Goal: Navigation & Orientation: Find specific page/section

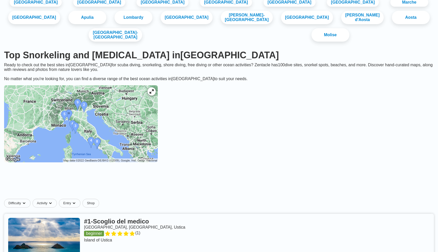
scroll to position [140, 0]
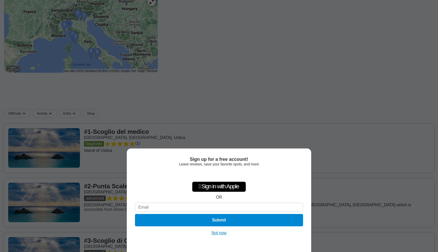
click at [216, 235] on div "Sign up for a free account! Leave reviews, save your favorite spots, and more …" at bounding box center [219, 199] width 185 height 103
click at [215, 232] on button "Not now" at bounding box center [219, 232] width 18 height 5
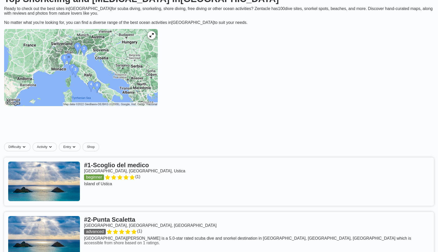
scroll to position [102, 0]
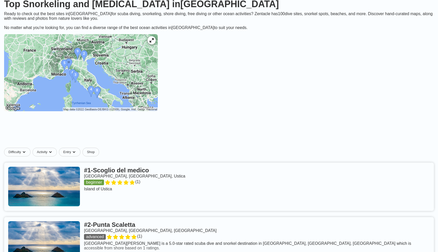
click at [119, 47] on img at bounding box center [81, 72] width 154 height 77
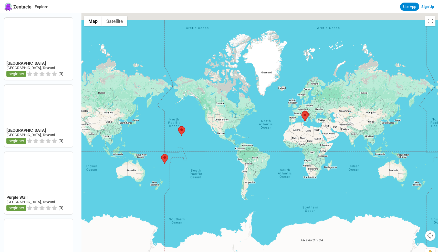
drag, startPoint x: 327, startPoint y: 109, endPoint x: 203, endPoint y: 122, distance: 125.3
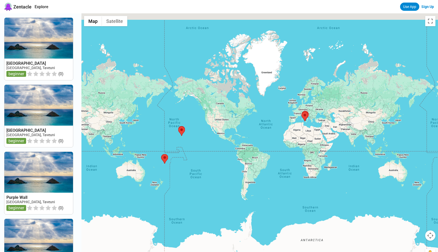
click at [203, 122] on div at bounding box center [260, 139] width 357 height 252
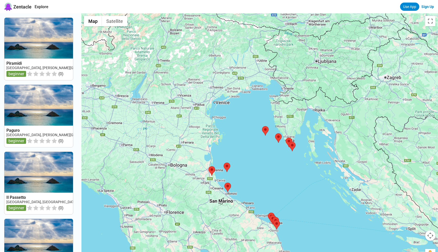
drag, startPoint x: 247, startPoint y: 110, endPoint x: 242, endPoint y: 157, distance: 47.7
click at [242, 157] on div at bounding box center [260, 139] width 357 height 252
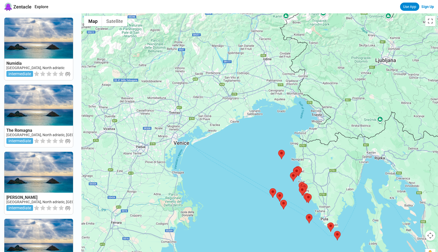
drag, startPoint x: 255, startPoint y: 104, endPoint x: 254, endPoint y: 157, distance: 53.1
click at [254, 157] on div at bounding box center [260, 139] width 357 height 252
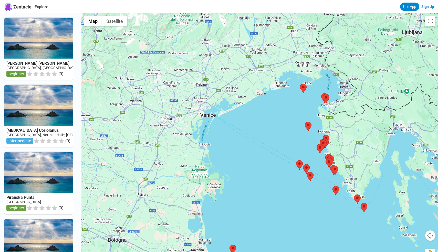
drag, startPoint x: 265, startPoint y: 133, endPoint x: 294, endPoint y: 103, distance: 41.3
click at [294, 103] on div at bounding box center [260, 139] width 357 height 252
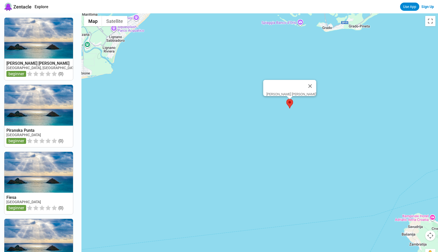
click at [287, 99] on area at bounding box center [287, 99] width 0 height 0
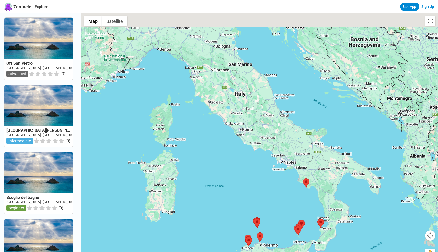
drag, startPoint x: 220, startPoint y: 117, endPoint x: 250, endPoint y: 204, distance: 91.6
click at [250, 204] on div at bounding box center [260, 139] width 357 height 252
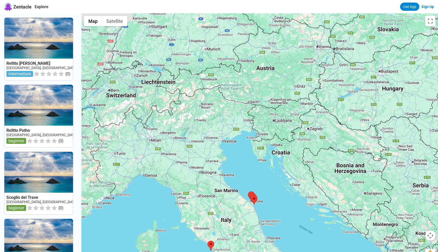
drag, startPoint x: 286, startPoint y: 102, endPoint x: 269, endPoint y: 193, distance: 92.3
click at [269, 193] on div at bounding box center [260, 139] width 357 height 252
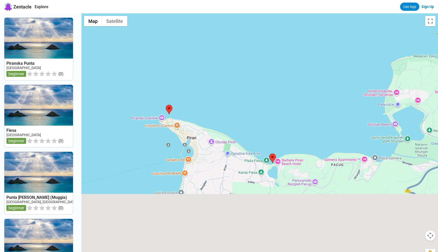
drag, startPoint x: 283, startPoint y: 245, endPoint x: 258, endPoint y: 129, distance: 118.7
click at [258, 129] on div at bounding box center [260, 139] width 357 height 252
